Goal: Task Accomplishment & Management: Manage account settings

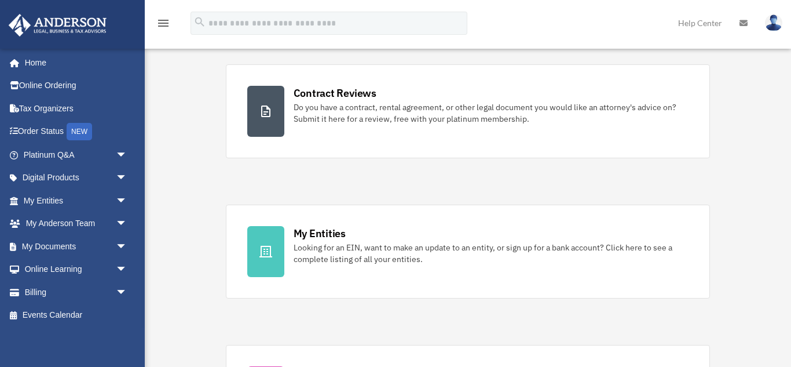
scroll to position [232, 0]
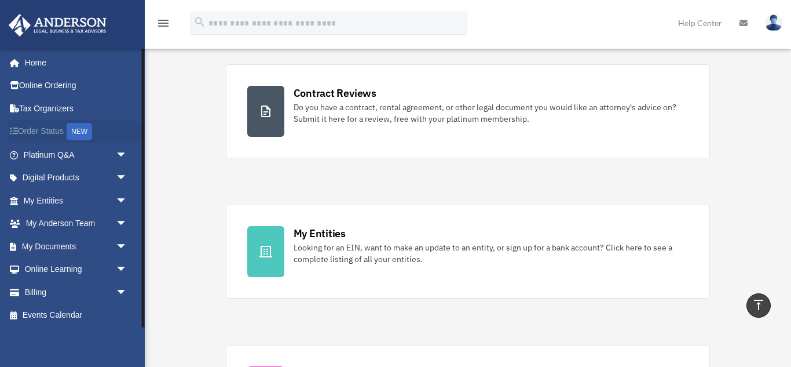
click at [41, 134] on link "Order Status NEW" at bounding box center [76, 132] width 137 height 24
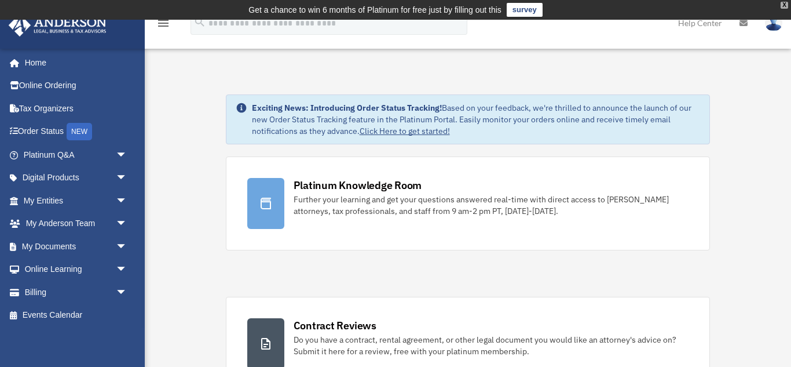
click at [781, 6] on div "X" at bounding box center [785, 5] width 8 height 7
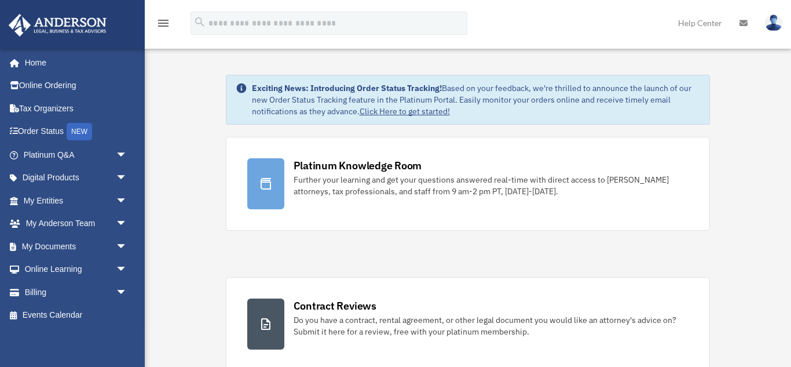
click at [776, 26] on img at bounding box center [773, 22] width 17 height 17
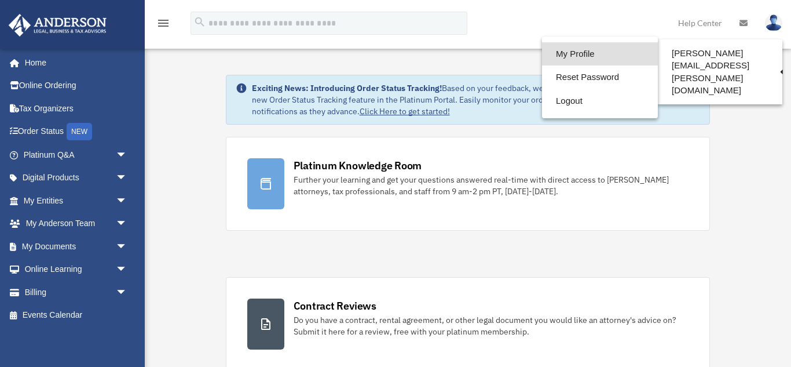
click at [573, 53] on link "My Profile" at bounding box center [600, 54] width 116 height 24
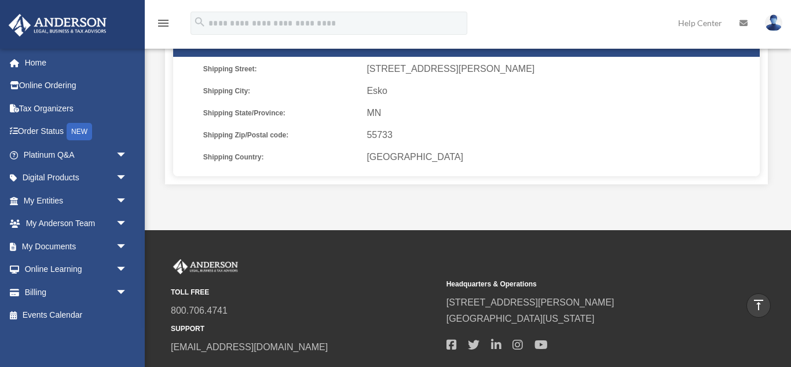
scroll to position [437, 0]
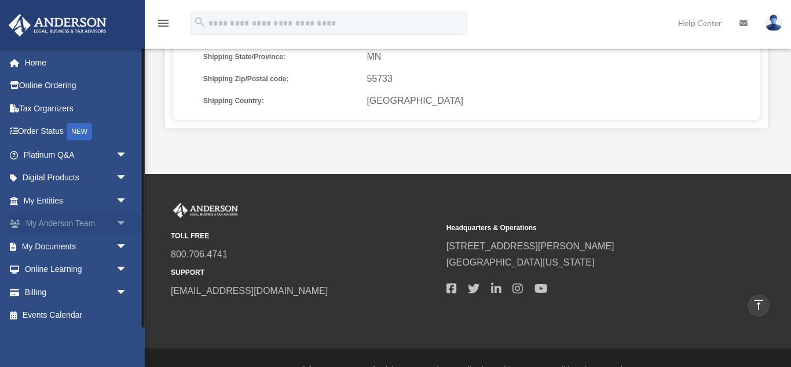
click at [125, 225] on span "arrow_drop_down" at bounding box center [127, 224] width 23 height 24
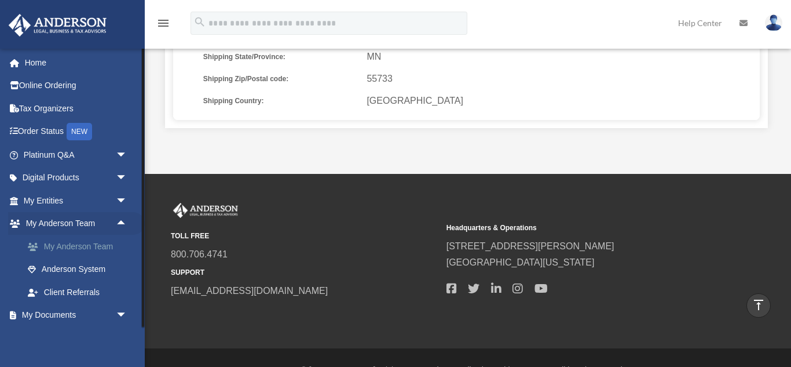
click at [108, 252] on link "My Anderson Team" at bounding box center [80, 246] width 129 height 23
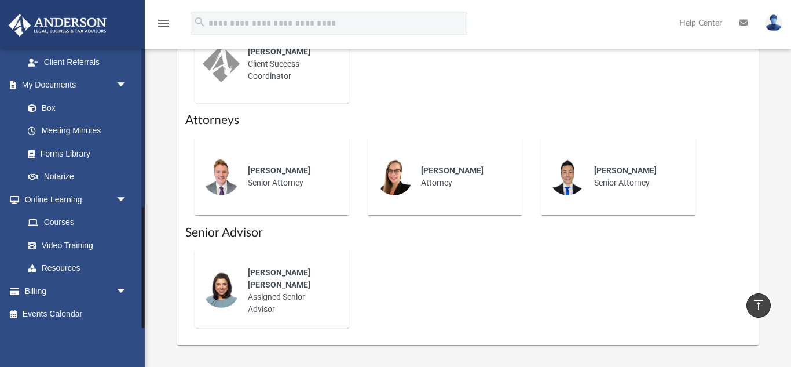
scroll to position [771, 0]
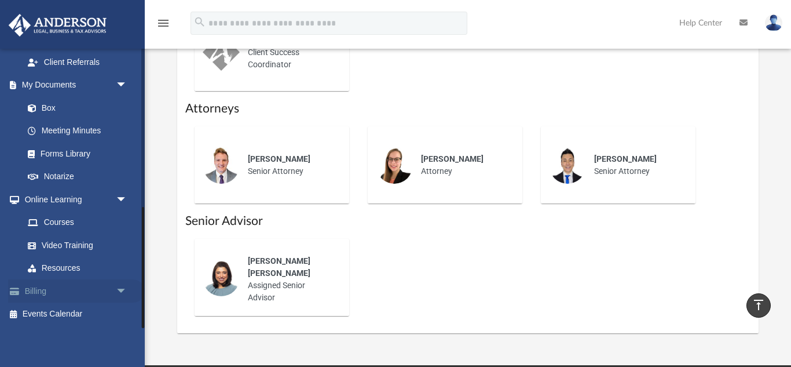
click at [122, 293] on span "arrow_drop_down" at bounding box center [127, 291] width 23 height 24
click at [122, 293] on span "arrow_drop_up" at bounding box center [127, 291] width 23 height 24
click at [122, 293] on span "arrow_drop_down" at bounding box center [127, 291] width 23 height 24
click at [71, 316] on link "$ Open Invoices" at bounding box center [80, 314] width 129 height 24
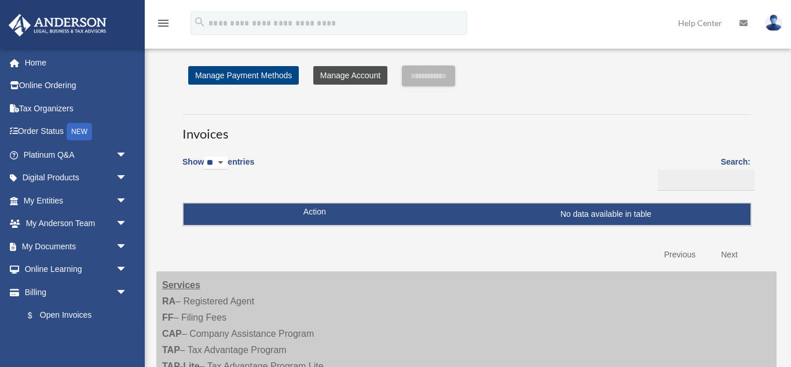
click at [349, 77] on link "Manage Account" at bounding box center [350, 75] width 74 height 19
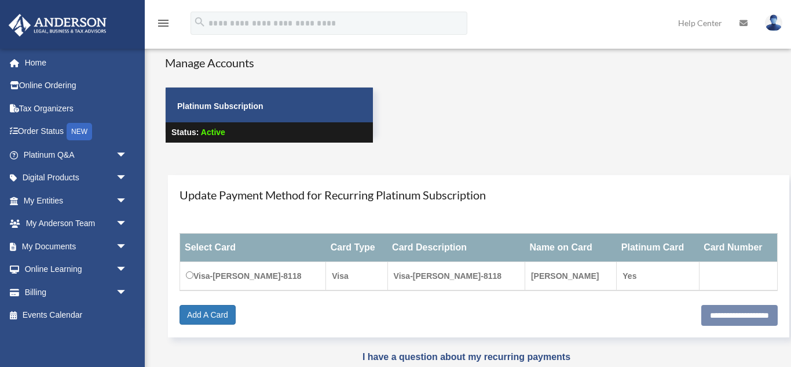
scroll to position [10, 0]
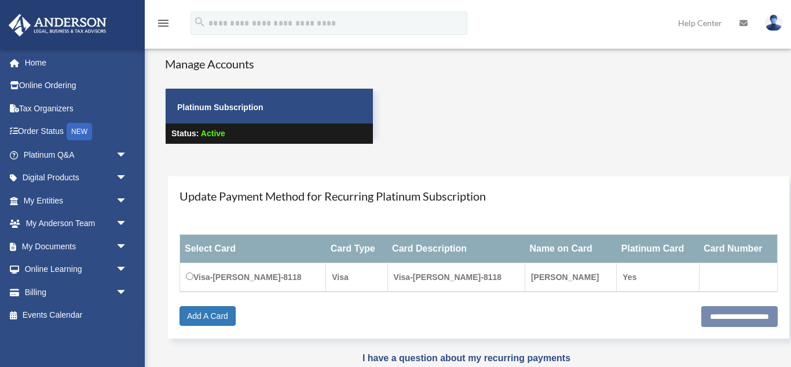
click at [258, 110] on strong "Platinum Subscription" at bounding box center [220, 107] width 86 height 9
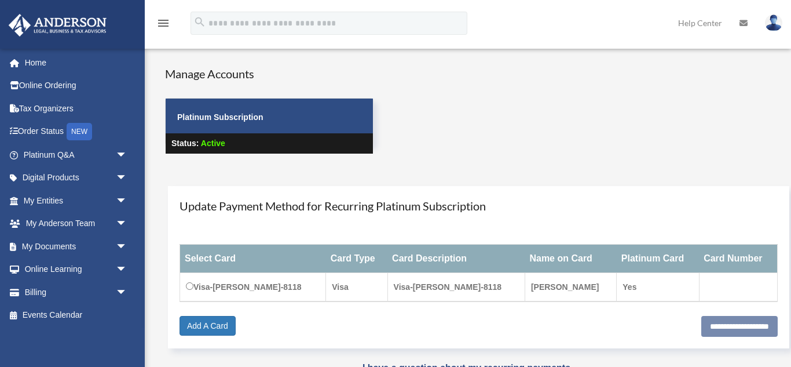
click at [231, 81] on h4 "Manage Accounts" at bounding box center [269, 73] width 209 height 16
click at [270, 229] on div "**********" at bounding box center [479, 267] width 622 height 162
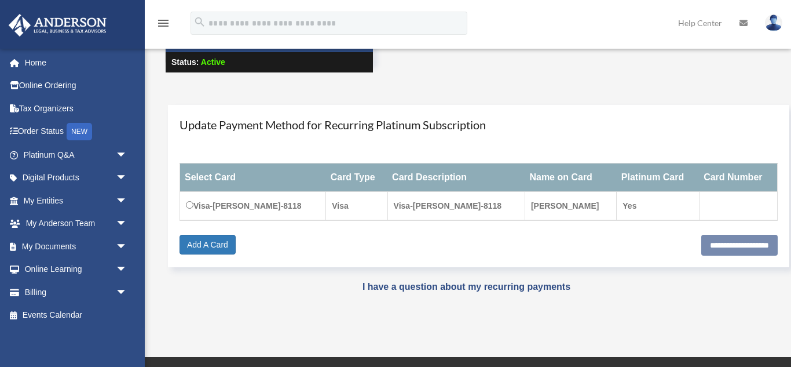
scroll to position [120, 0]
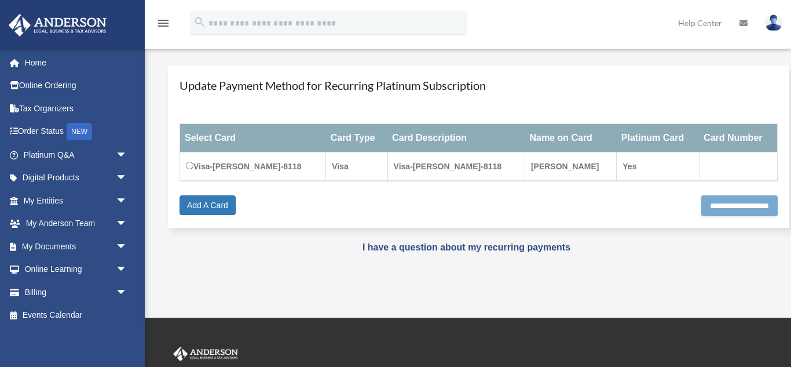
click at [704, 210] on input "**********" at bounding box center [740, 205] width 76 height 21
click at [611, 81] on h4 "Update Payment Method for Recurring Platinum Subscription" at bounding box center [479, 85] width 598 height 16
click at [255, 269] on div "Do you really want to log out? Yes No Manage Accounts Platinum Subscription Sta…" at bounding box center [467, 108] width 638 height 327
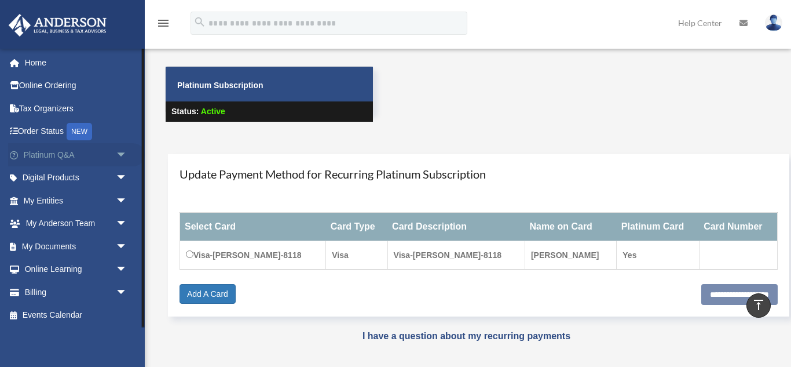
scroll to position [0, 0]
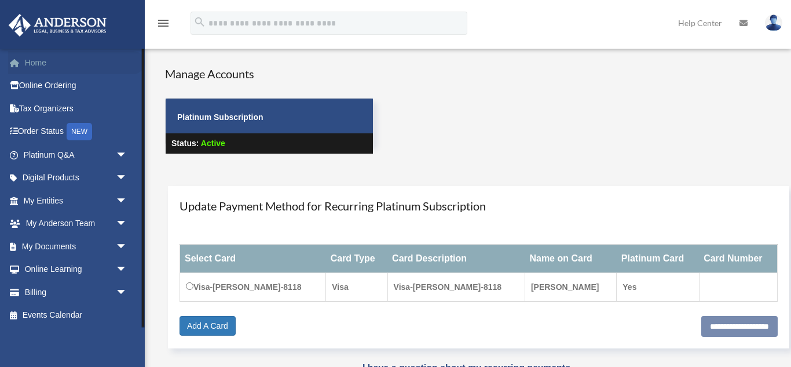
click at [39, 66] on link "Home" at bounding box center [76, 62] width 137 height 23
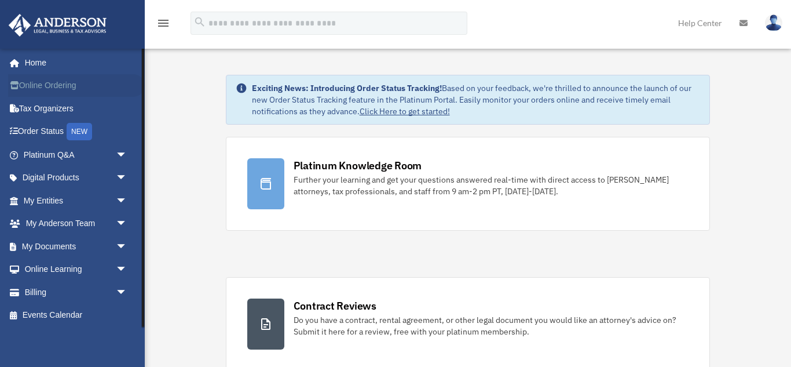
click at [61, 83] on link "Online Ordering" at bounding box center [76, 85] width 137 height 23
click at [55, 197] on link "My Entities arrow_drop_down" at bounding box center [76, 200] width 137 height 23
